Goal: Find specific page/section: Find specific page/section

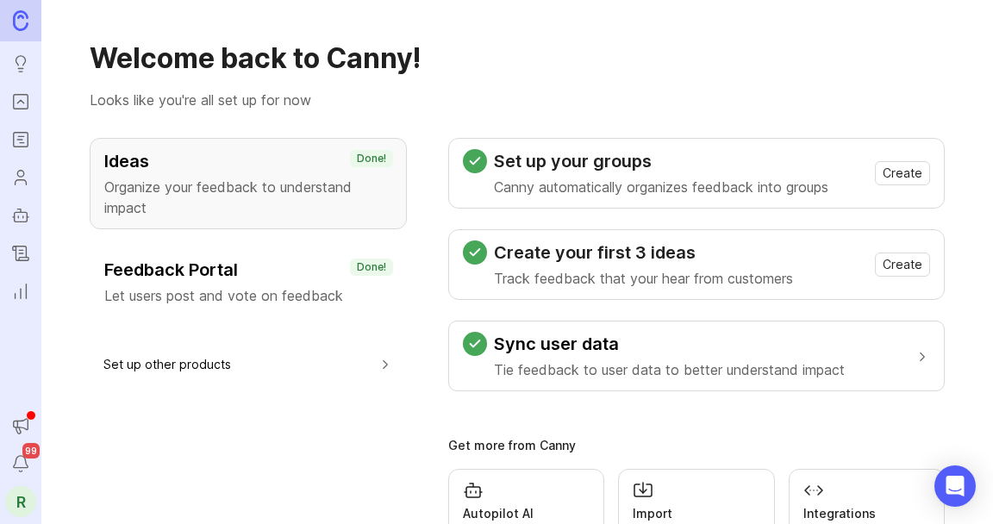
click at [418, 132] on div "Welcome back to Canny! Looks like you're all set up for now Ideas Organize your…" at bounding box center [516, 262] width 951 height 524
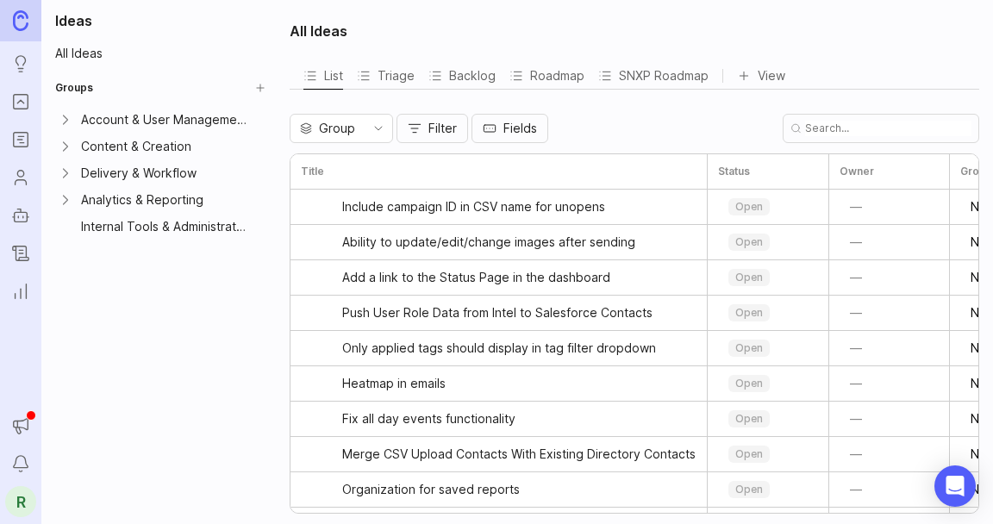
click at [526, 78] on div "Roadmap" at bounding box center [546, 76] width 75 height 24
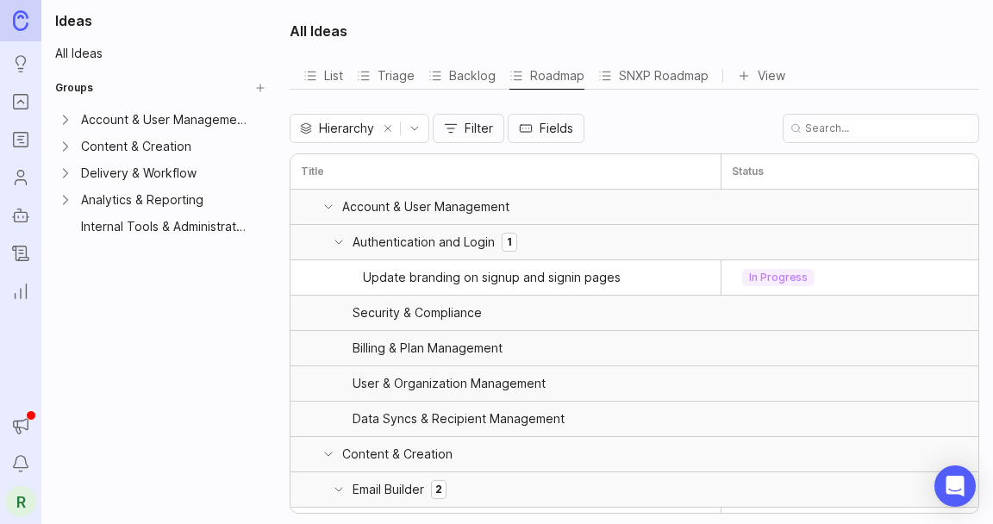
click at [660, 72] on div "SNXP Roadmap" at bounding box center [653, 76] width 110 height 24
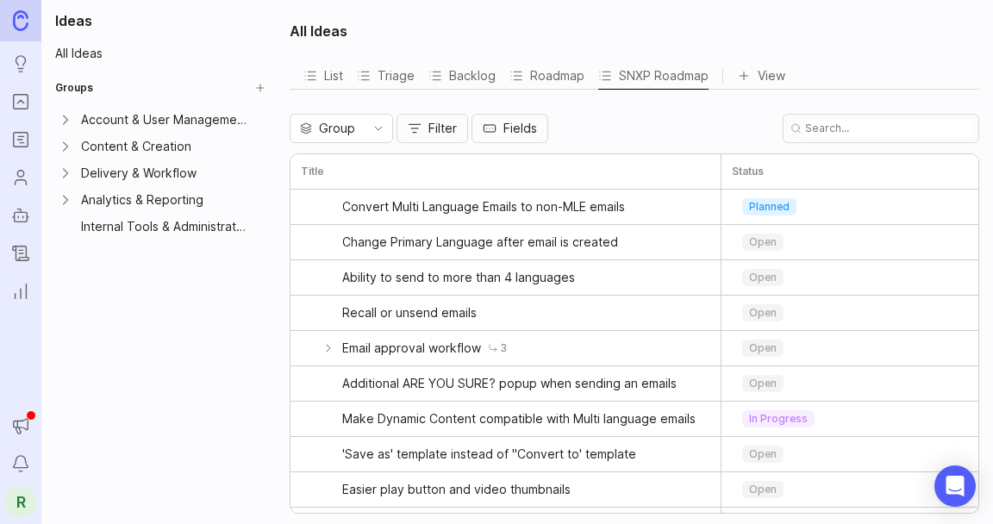
click at [19, 144] on icon "Roadmaps" at bounding box center [20, 139] width 19 height 21
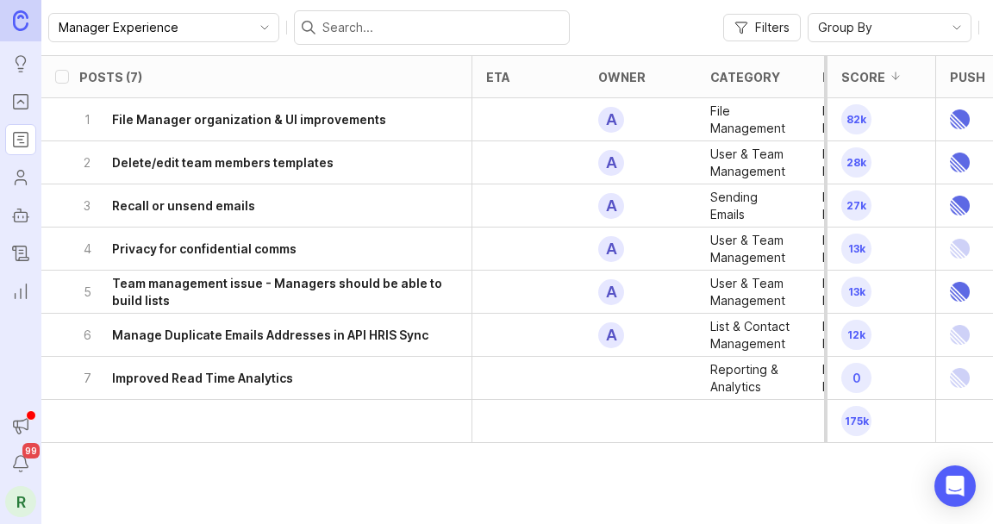
click at [578, 29] on div "Manager Experience Filters Group By" at bounding box center [516, 27] width 951 height 55
